Goal: Task Accomplishment & Management: Manage account settings

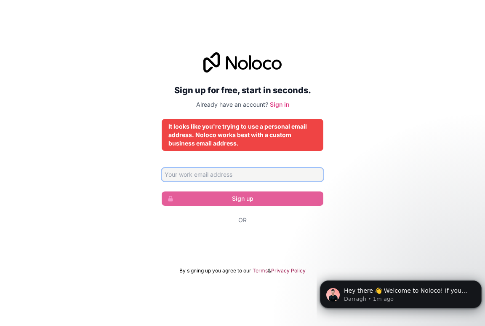
click at [225, 170] on input "Email address" at bounding box center [243, 174] width 162 height 13
type input "[EMAIL_ADDRESS][DOMAIN_NAME]"
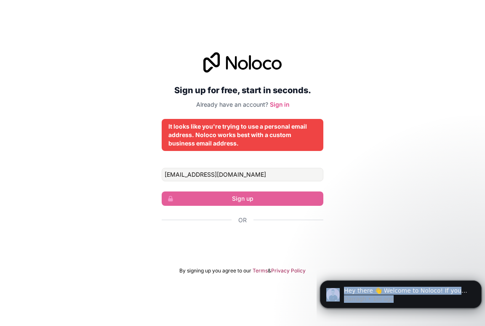
drag, startPoint x: 395, startPoint y: 297, endPoint x: 302, endPoint y: 194, distance: 139.0
click at [317, 262] on html "Hey there 👋 Welcome to Noloco! If you have any questions, just reply to this me…" at bounding box center [401, 291] width 169 height 59
click at [372, 187] on div "Sign up for free, start in seconds. Already have an account? Sign in It looks l…" at bounding box center [242, 162] width 485 height 245
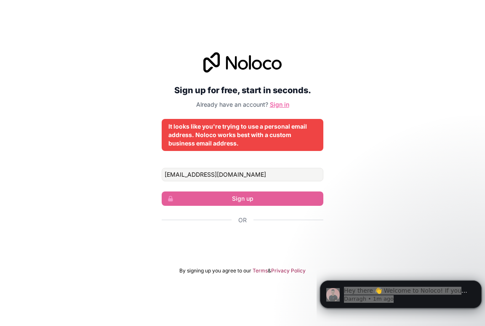
click at [281, 107] on link "Sign in" at bounding box center [279, 104] width 19 height 7
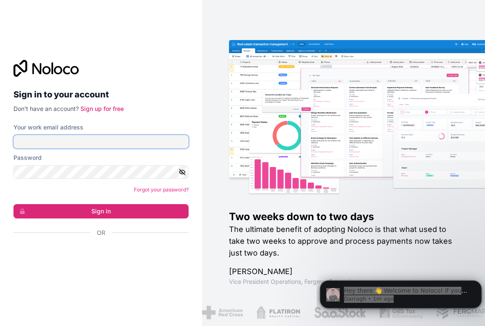
click at [131, 139] on input "Your work email address" at bounding box center [100, 141] width 175 height 13
type input "hamzakhan08217@gmail.com"
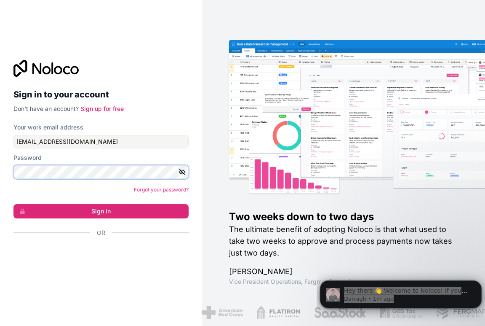
click at [13, 204] on button "Sign in" at bounding box center [100, 211] width 175 height 14
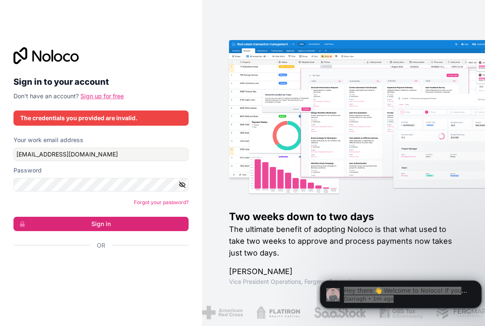
click at [115, 98] on link "Sign up for free" at bounding box center [101, 95] width 43 height 7
